Goal: Transaction & Acquisition: Purchase product/service

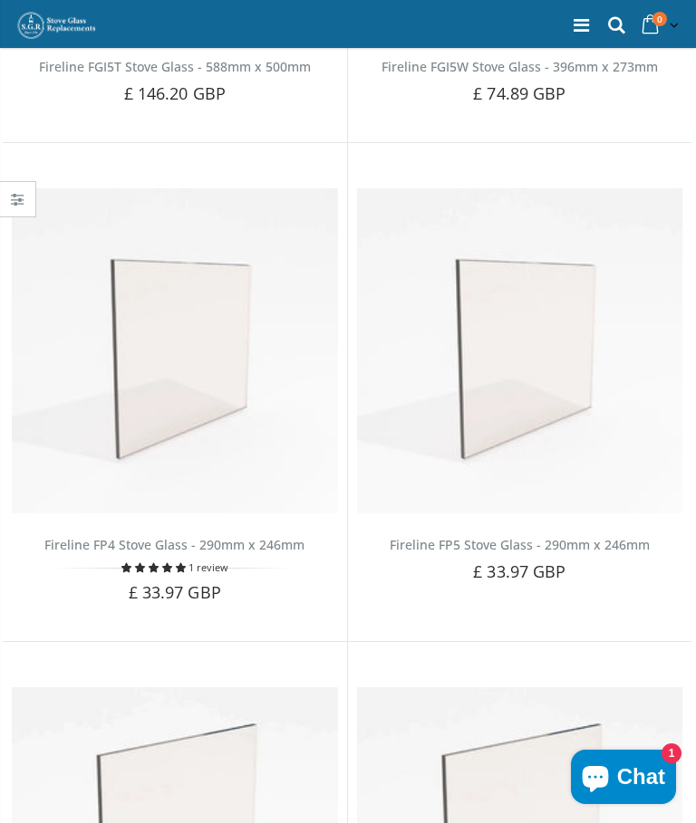
scroll to position [529, 0]
click at [177, 394] on img at bounding box center [175, 350] width 326 height 326
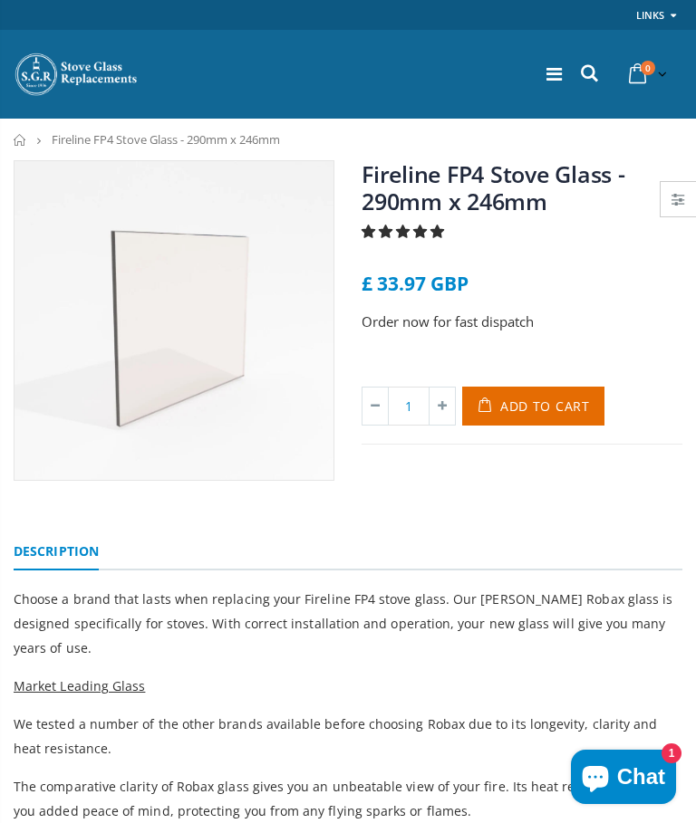
click at [557, 406] on span "Add to Cart" at bounding box center [545, 406] width 90 height 17
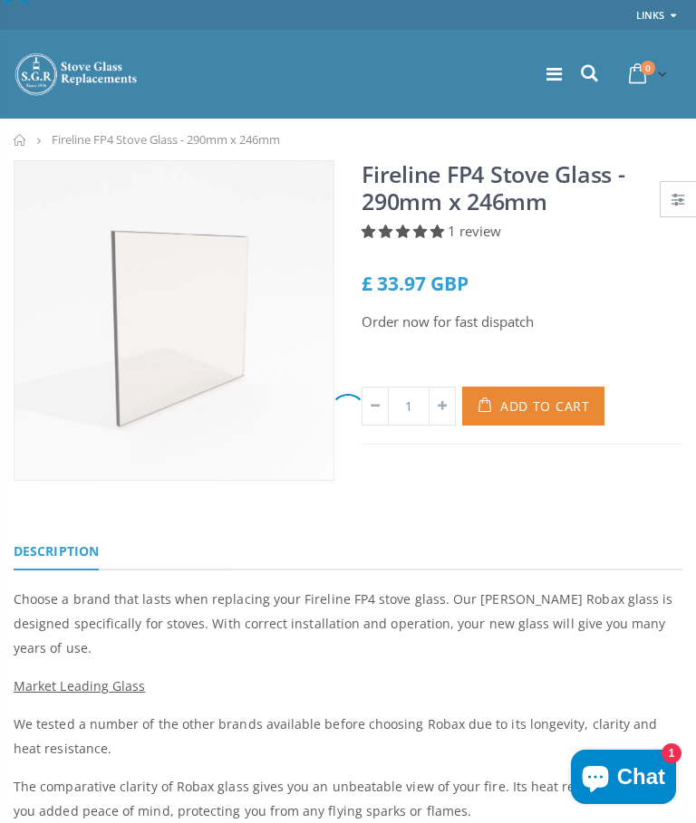
select select "Sort dropdown"
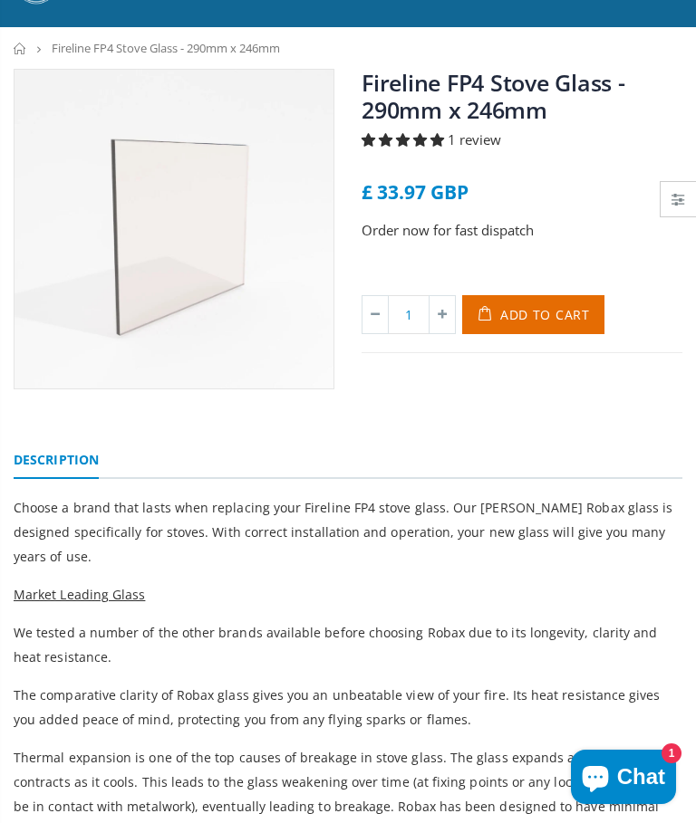
scroll to position [91, 0]
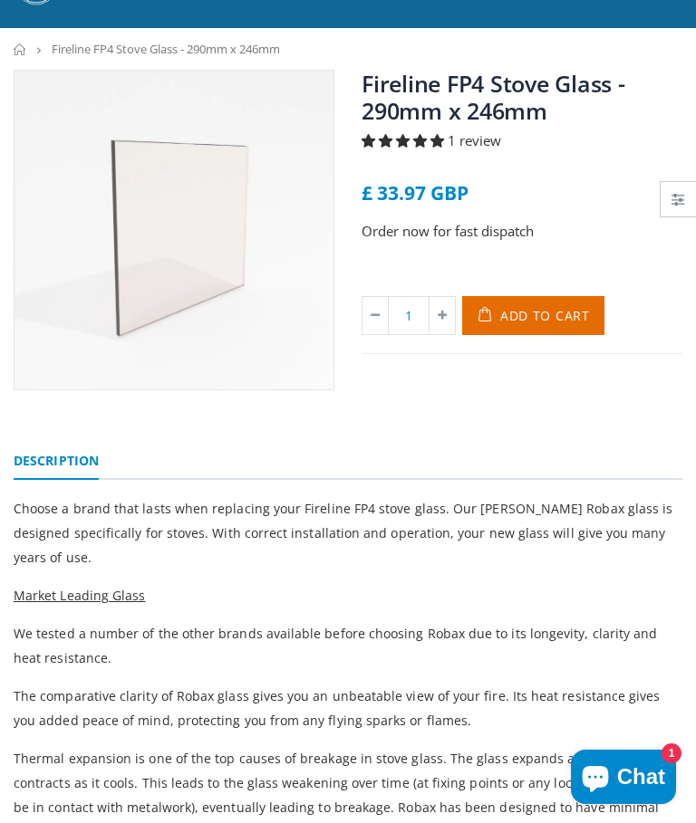
click at [551, 313] on span "Add to Cart" at bounding box center [545, 315] width 90 height 17
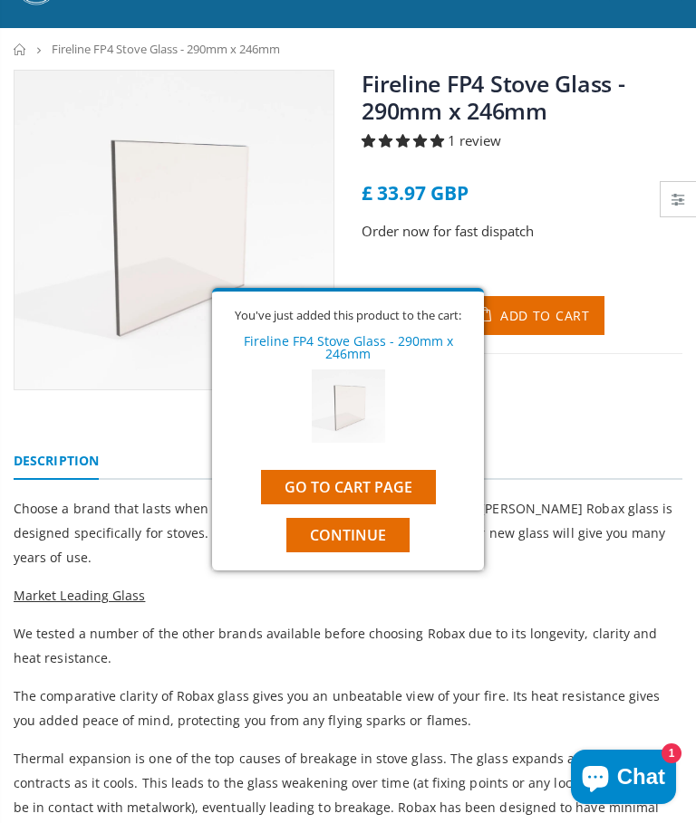
click at [392, 486] on link "Go to cart page" at bounding box center [348, 487] width 175 height 34
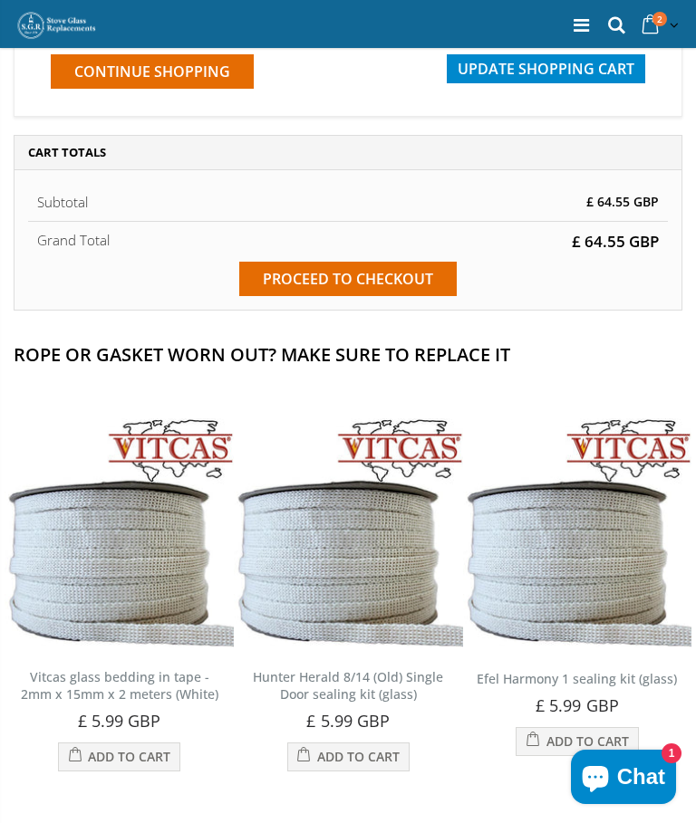
scroll to position [505, 0]
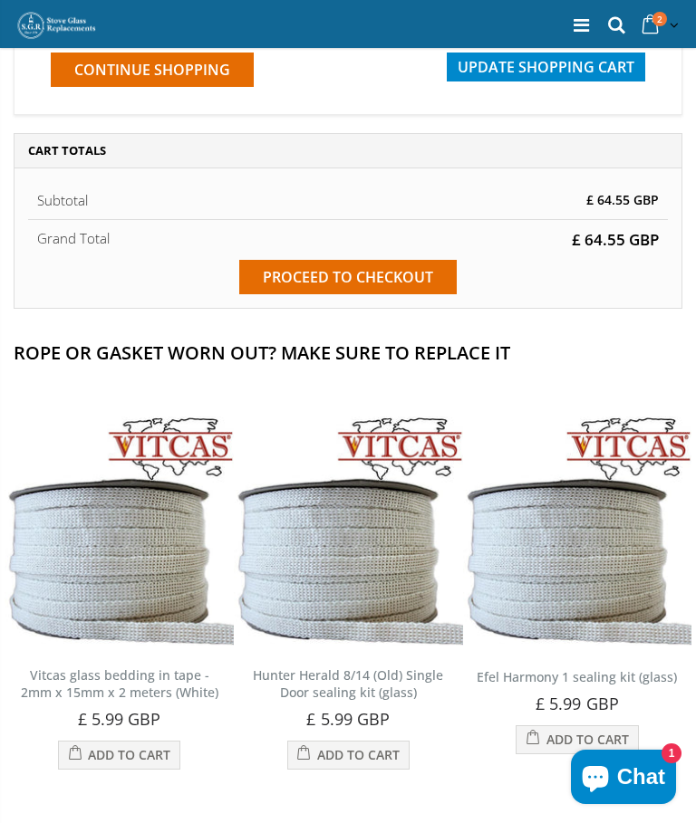
click at [399, 294] on input "Proceed to checkout" at bounding box center [347, 277] width 217 height 34
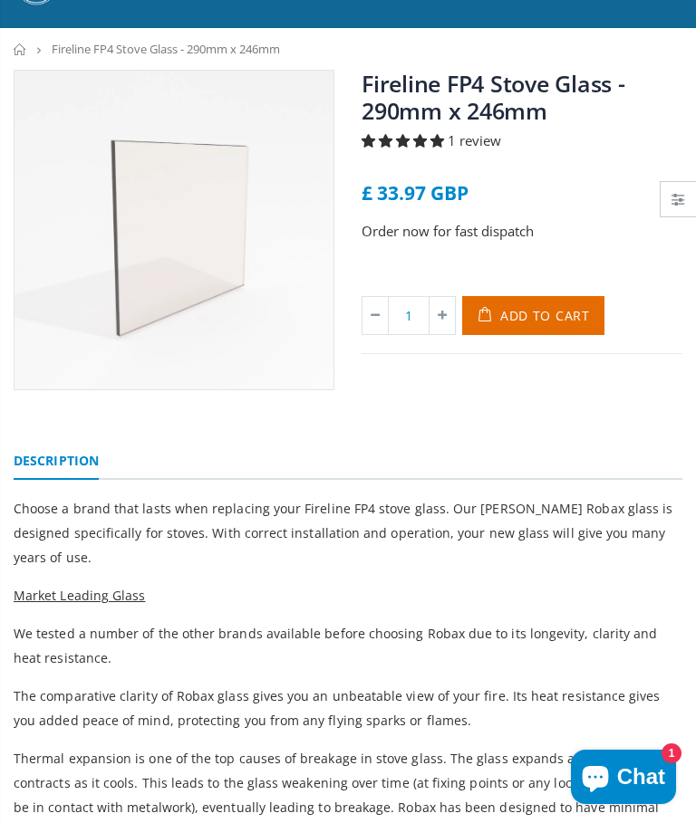
scroll to position [91, 0]
select select "Sort dropdown"
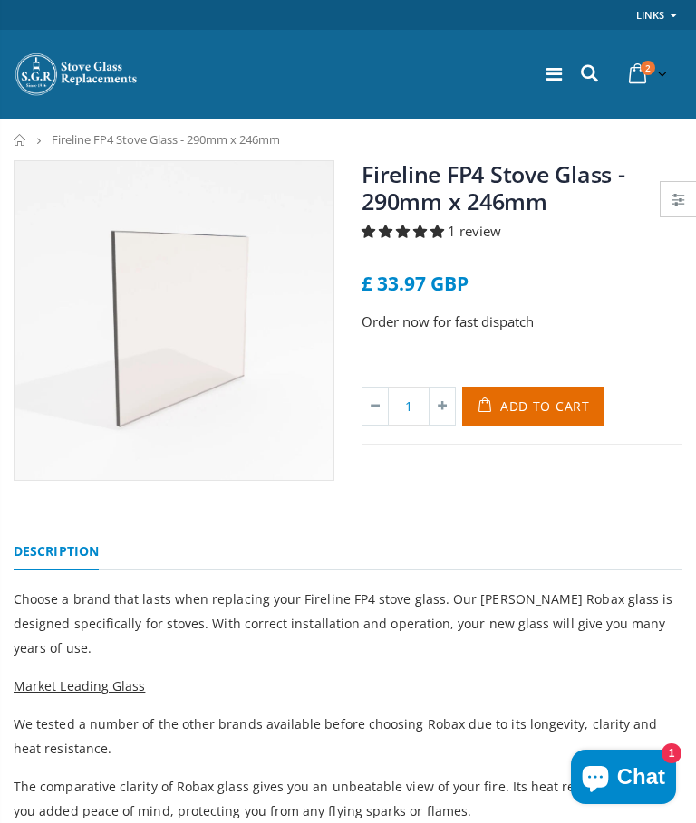
scroll to position [0, 0]
click at [569, 407] on span "Add to Cart" at bounding box center [545, 406] width 90 height 17
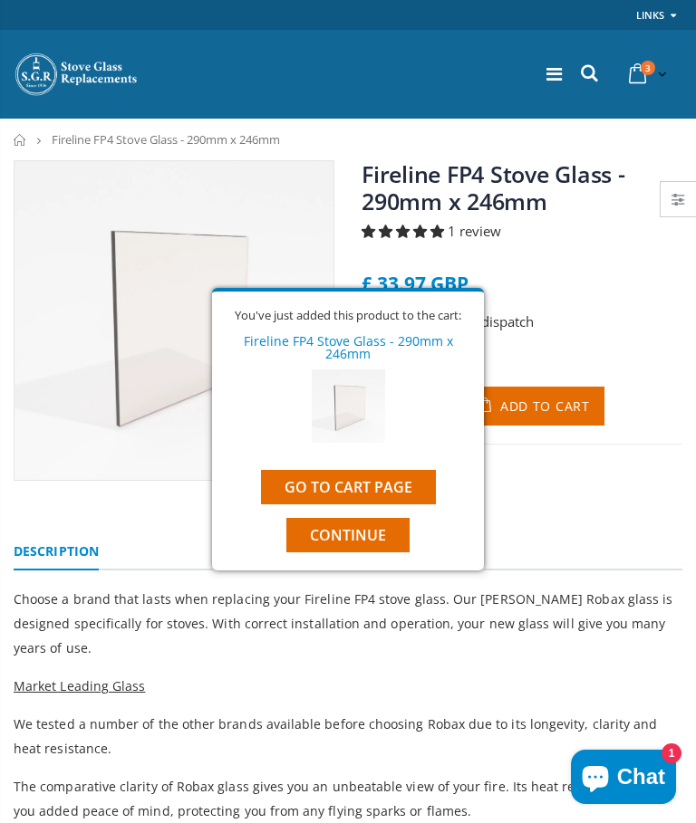
click at [379, 488] on link "Go to cart page" at bounding box center [348, 487] width 175 height 34
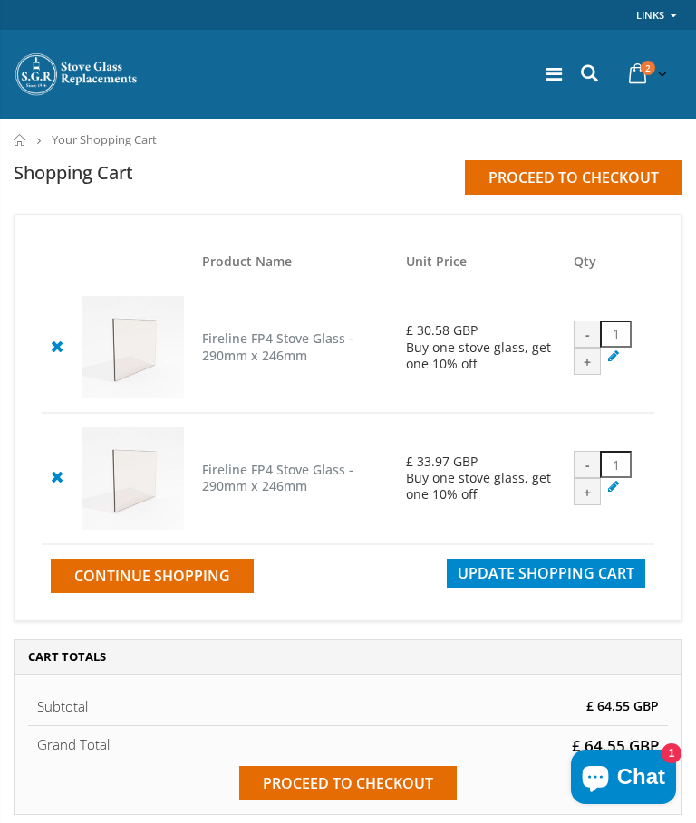
click at [66, 492] on link at bounding box center [57, 476] width 31 height 31
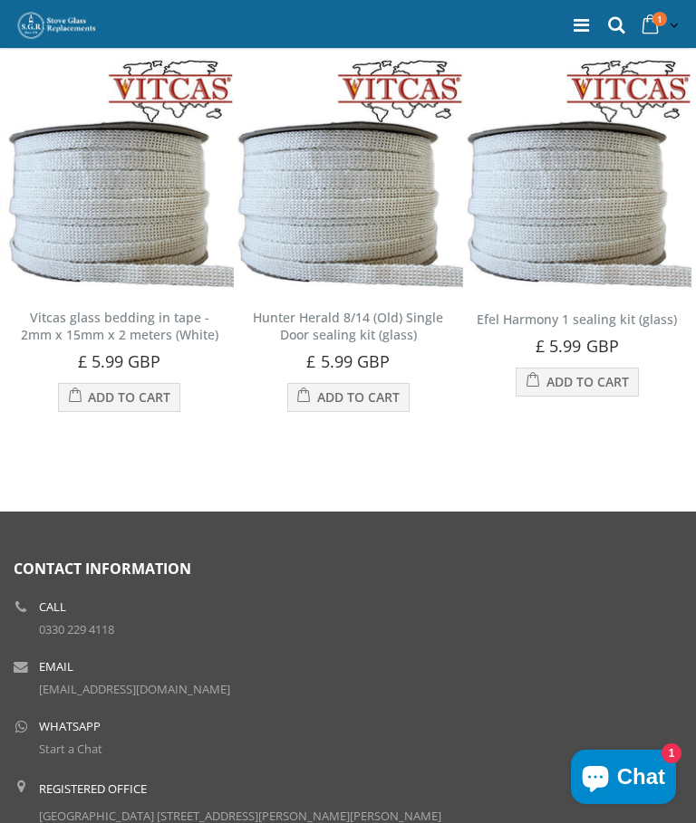
scroll to position [834, 0]
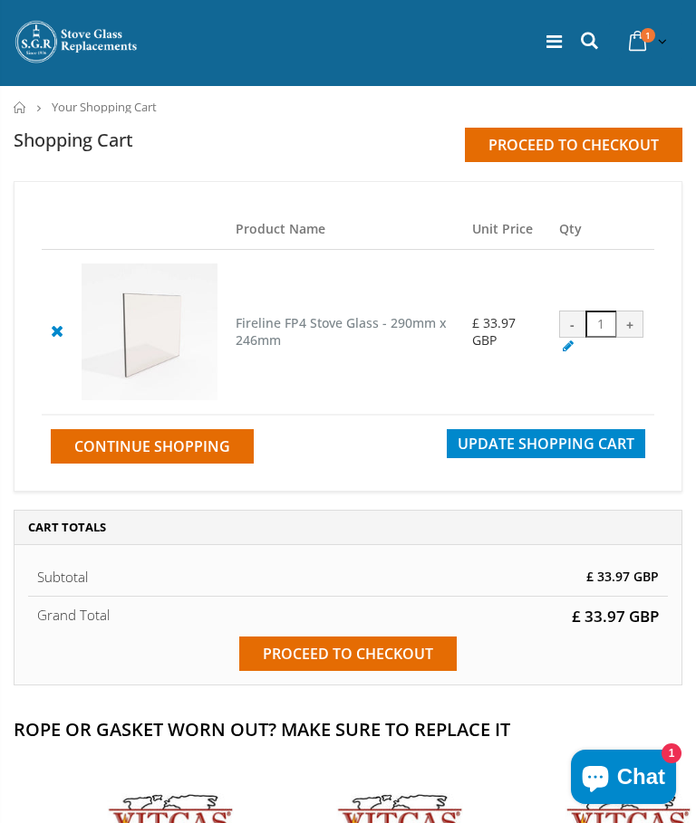
scroll to position [24, 0]
